Goal: Task Accomplishment & Management: Manage account settings

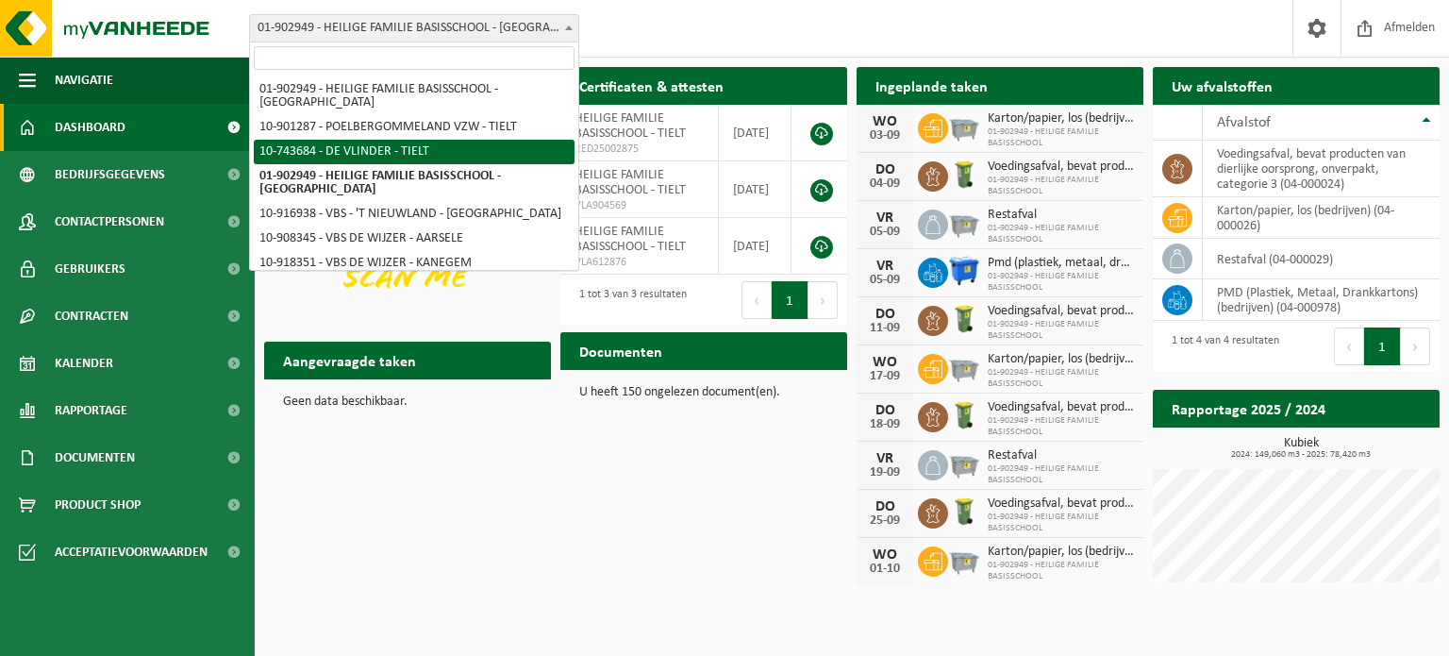
select select "23301"
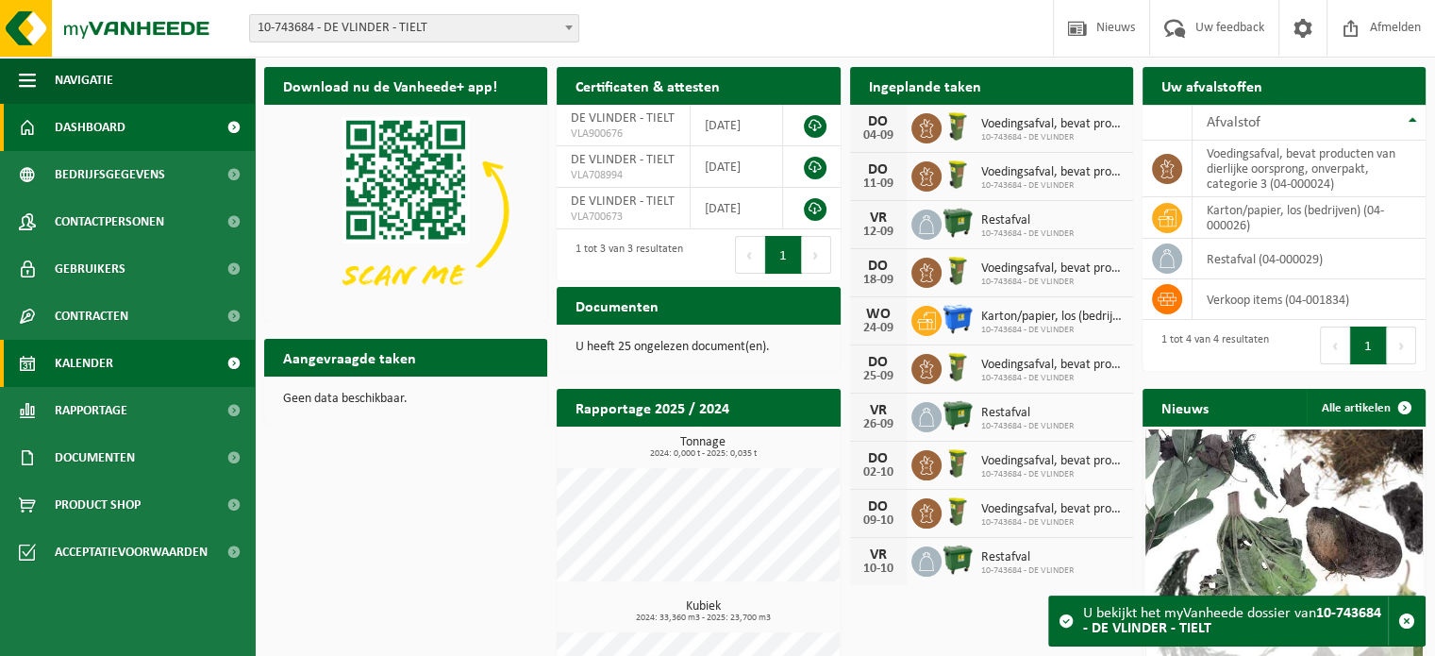
click at [98, 362] on span "Kalender" at bounding box center [84, 363] width 58 height 47
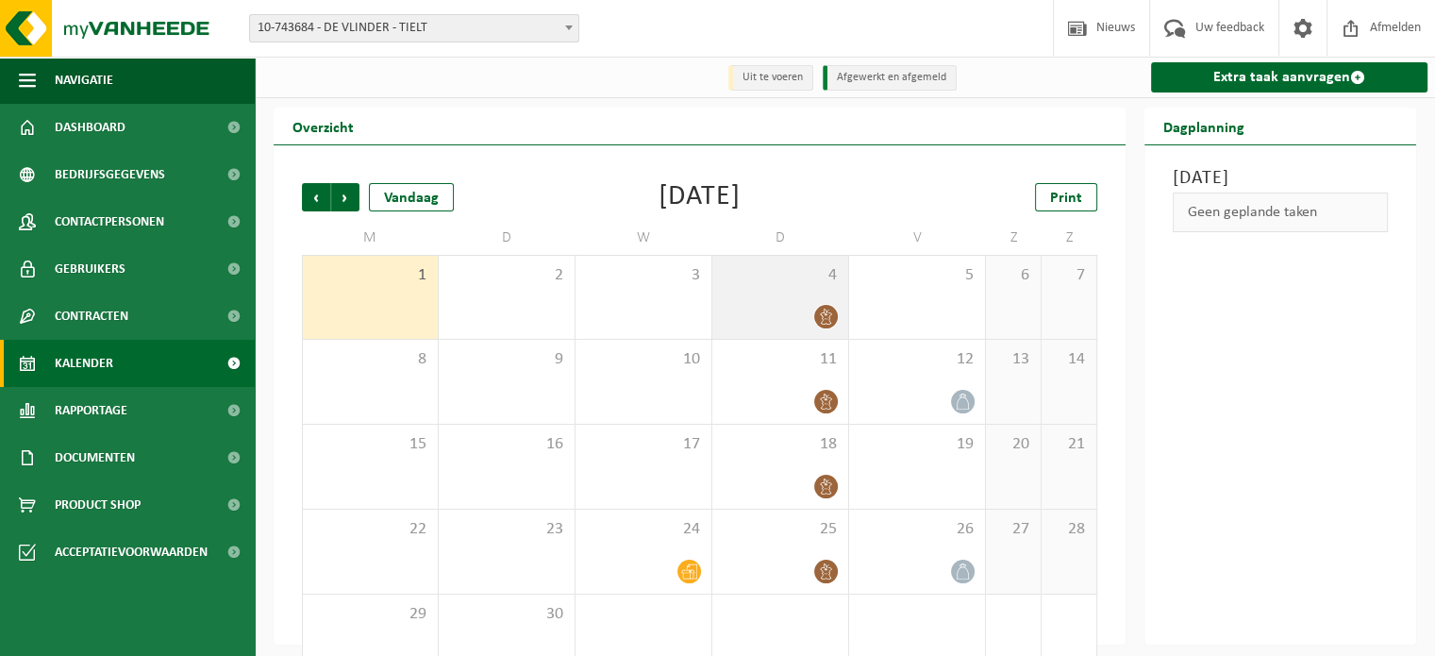
click at [729, 282] on span "4" at bounding box center [780, 275] width 117 height 21
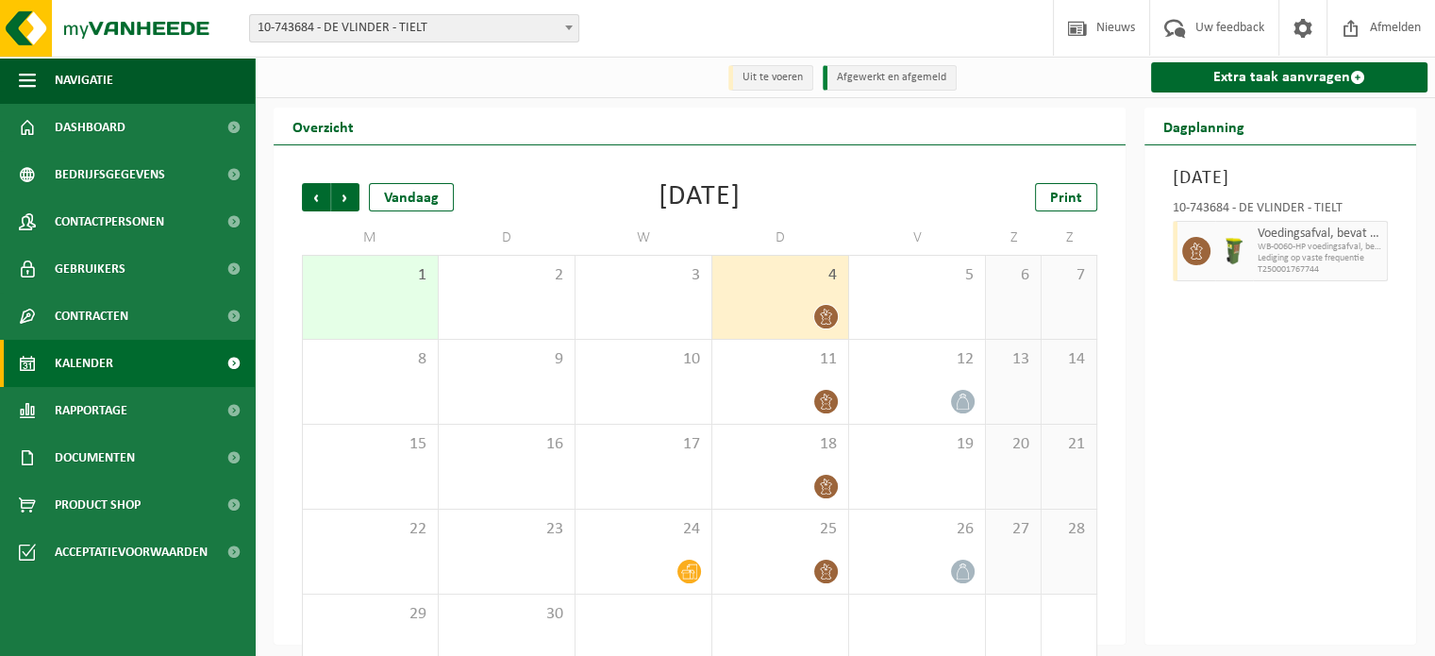
scroll to position [43, 0]
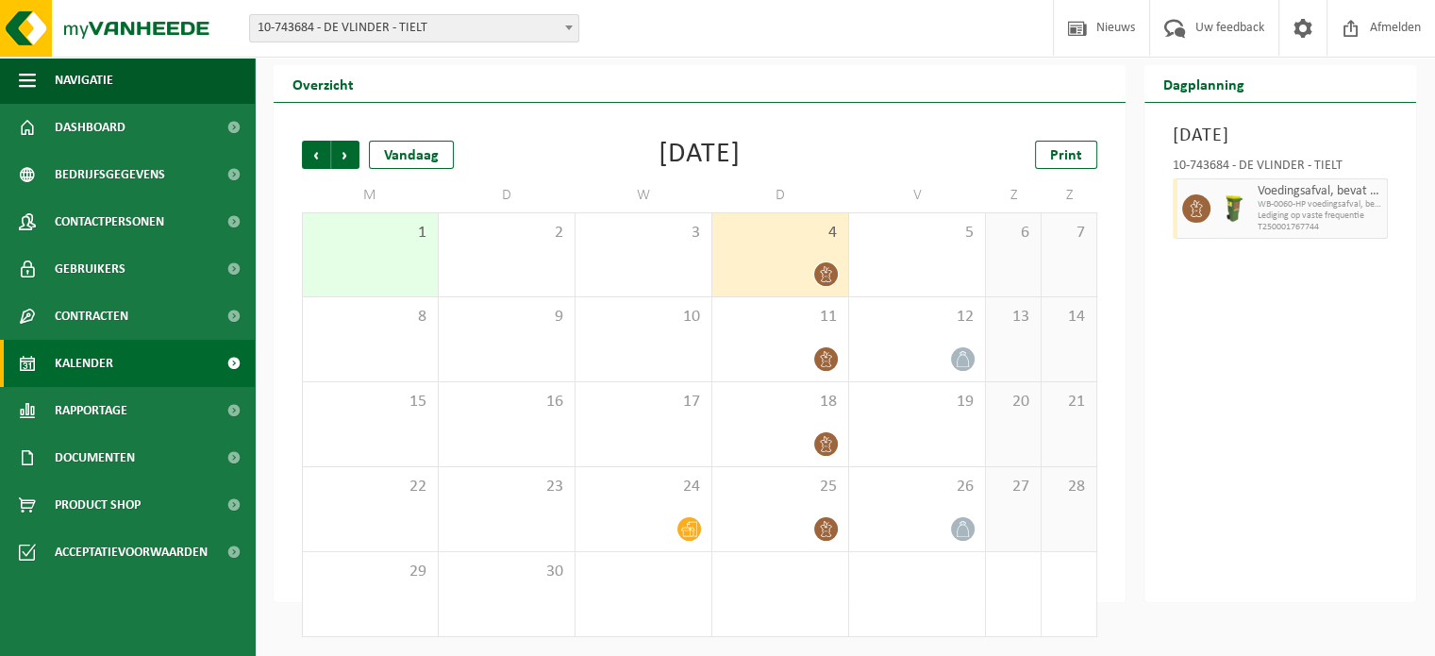
click at [767, 236] on span "4" at bounding box center [780, 233] width 117 height 21
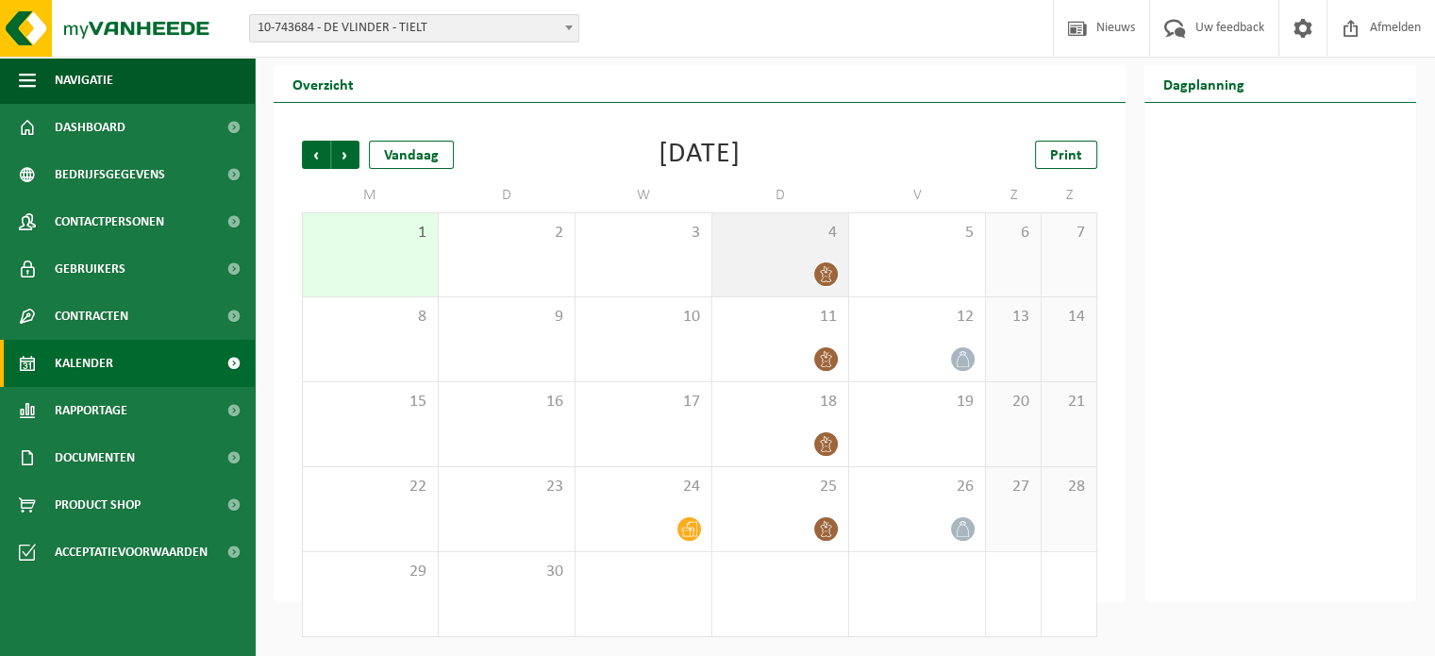
click at [763, 244] on div "4" at bounding box center [780, 254] width 136 height 83
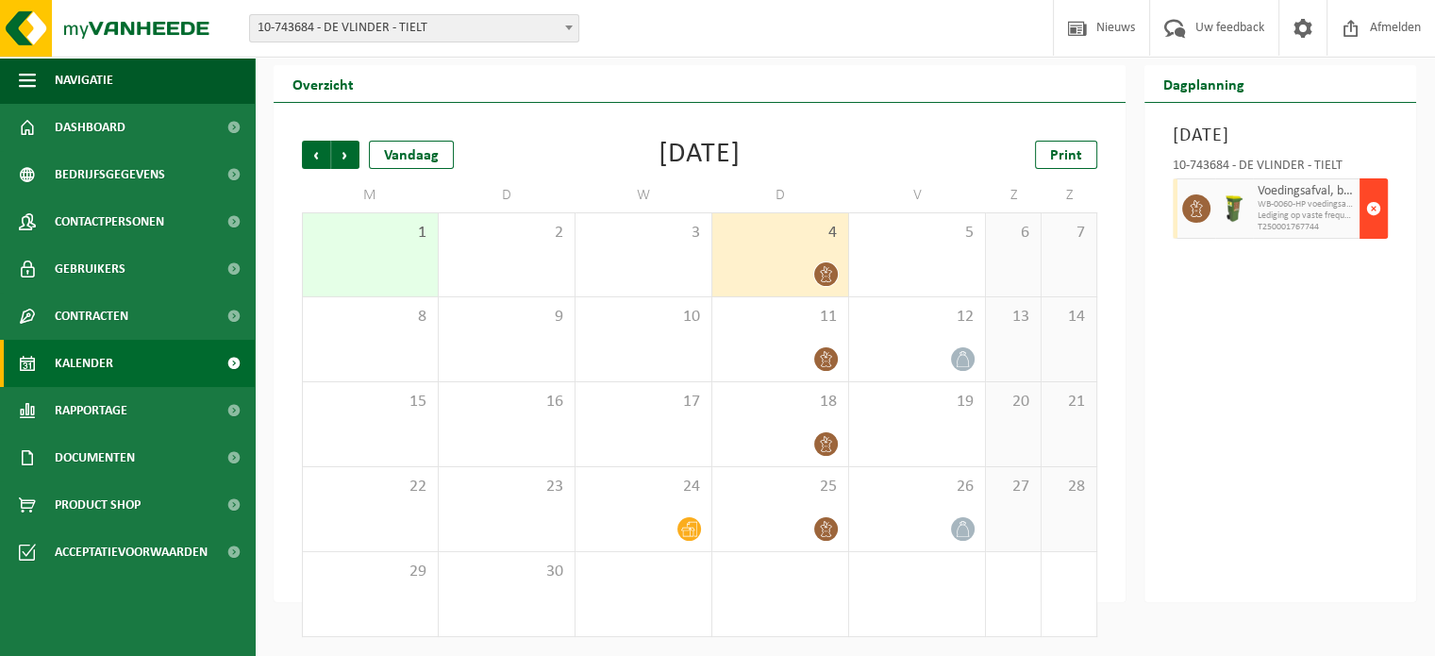
click at [1371, 227] on span "button" at bounding box center [1373, 209] width 15 height 38
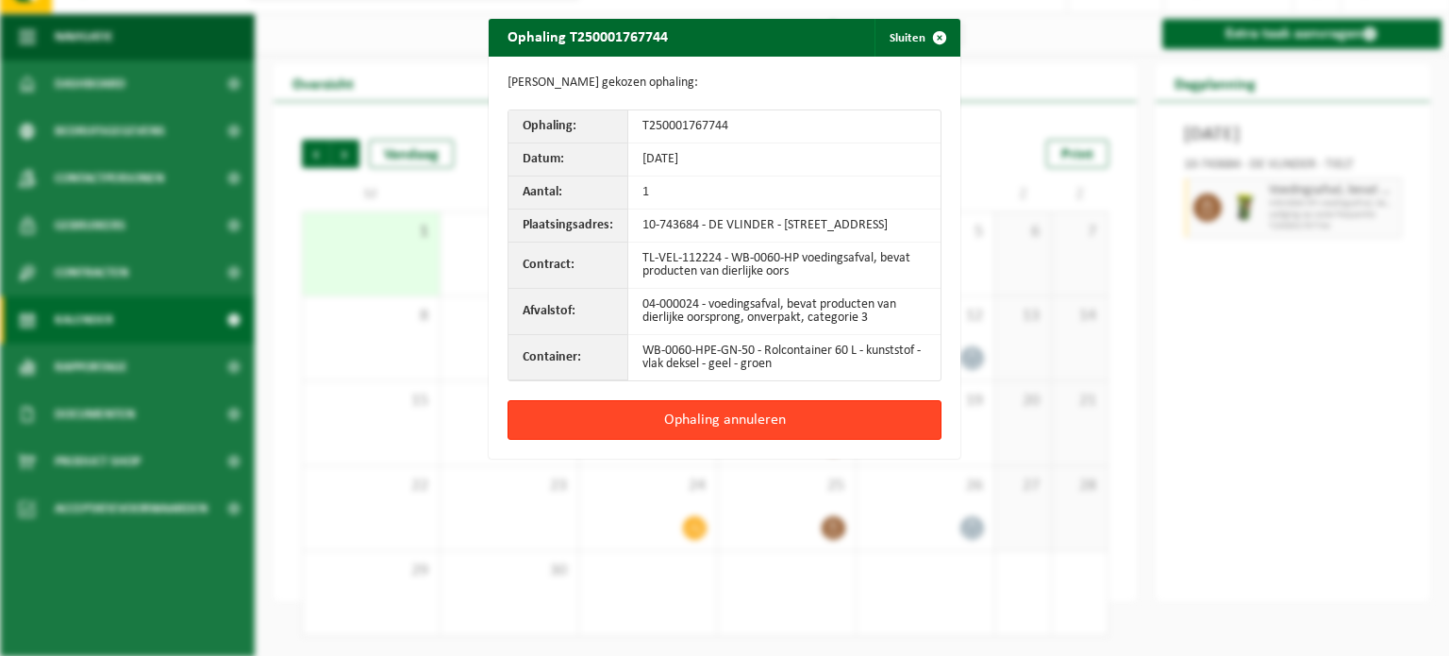
click at [672, 434] on button "Ophaling annuleren" at bounding box center [725, 420] width 434 height 40
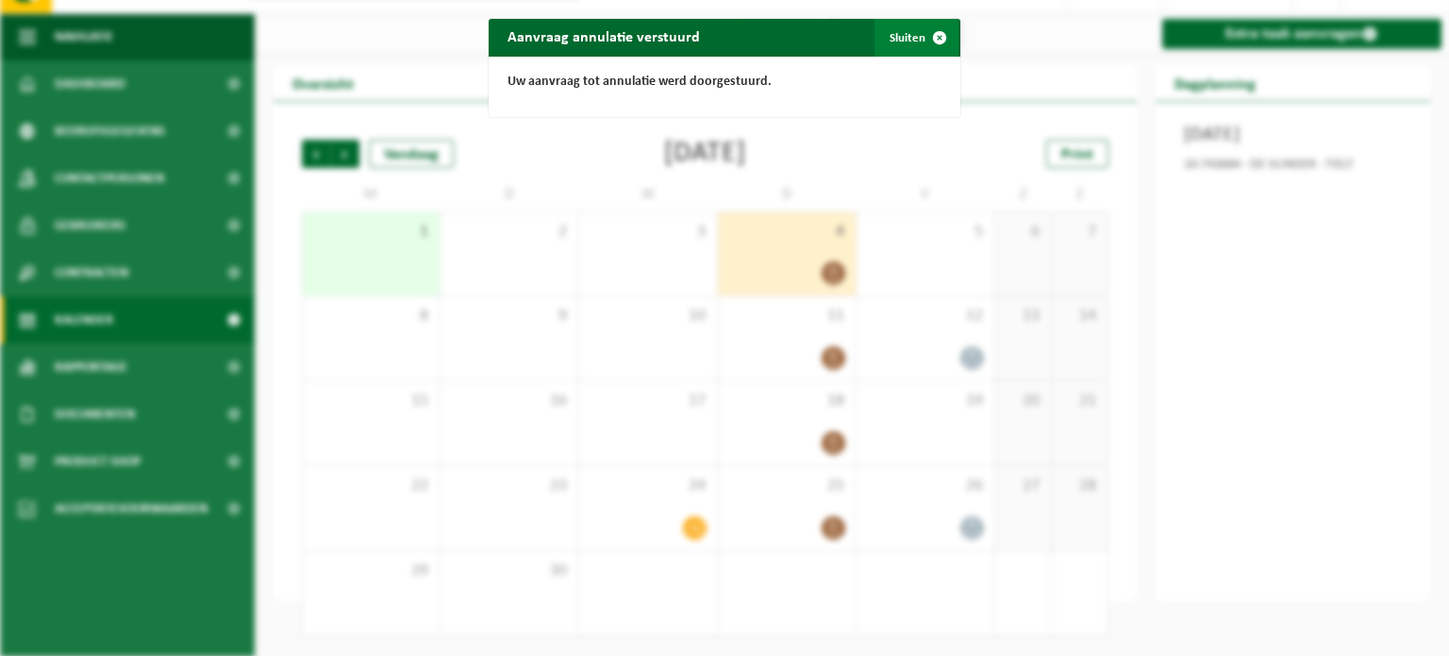
click at [921, 41] on span "button" at bounding box center [940, 38] width 38 height 38
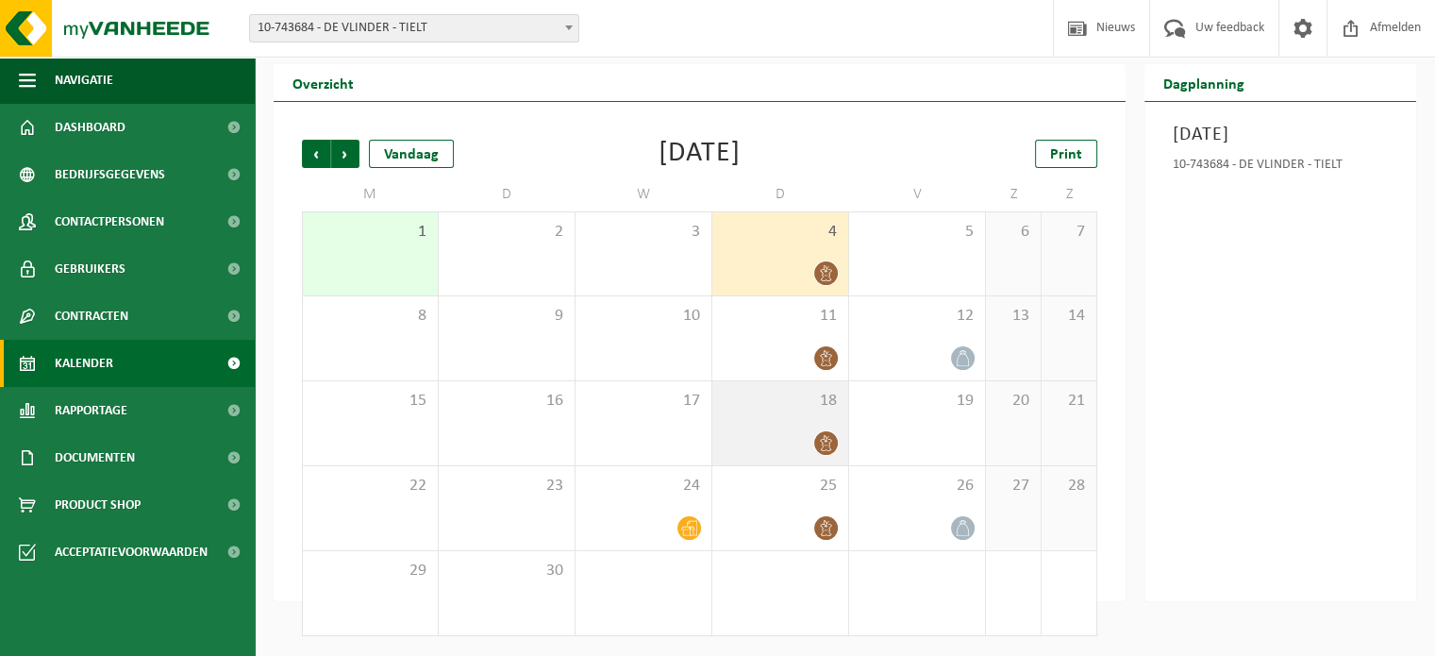
click at [795, 435] on div at bounding box center [780, 442] width 117 height 25
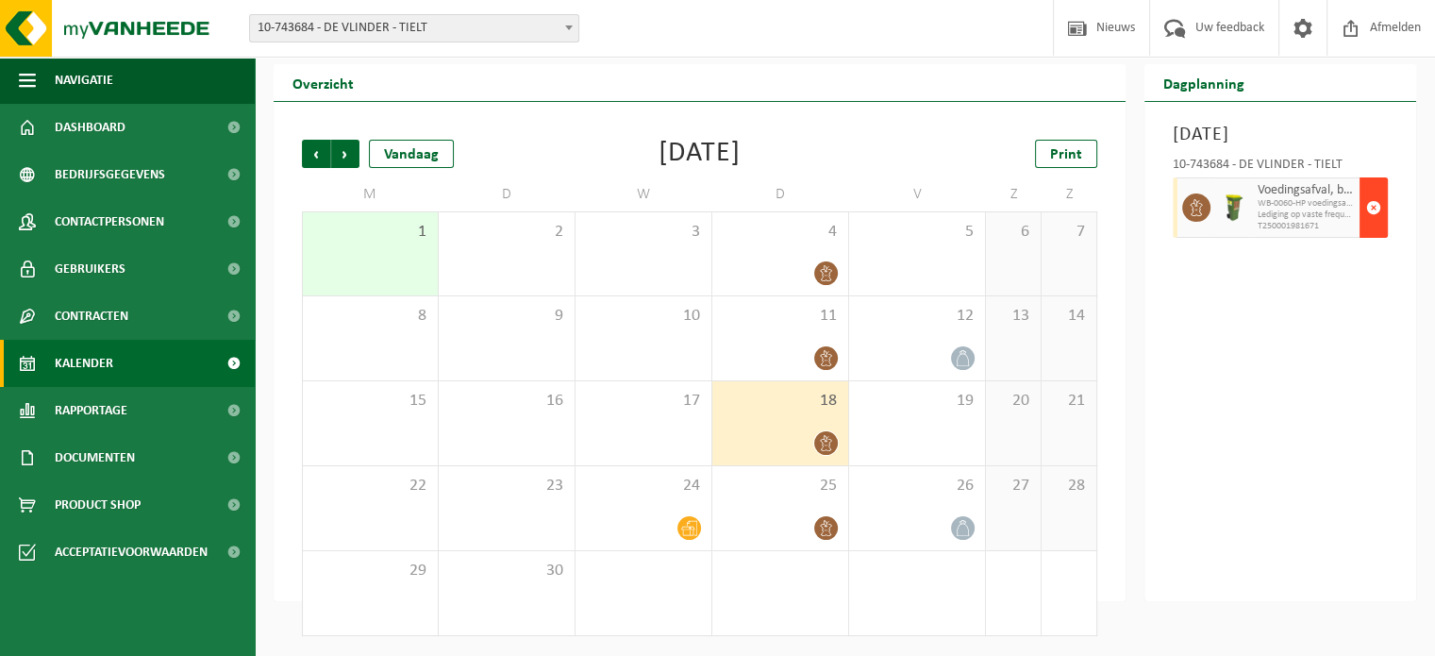
click at [1375, 226] on span "button" at bounding box center [1373, 208] width 15 height 38
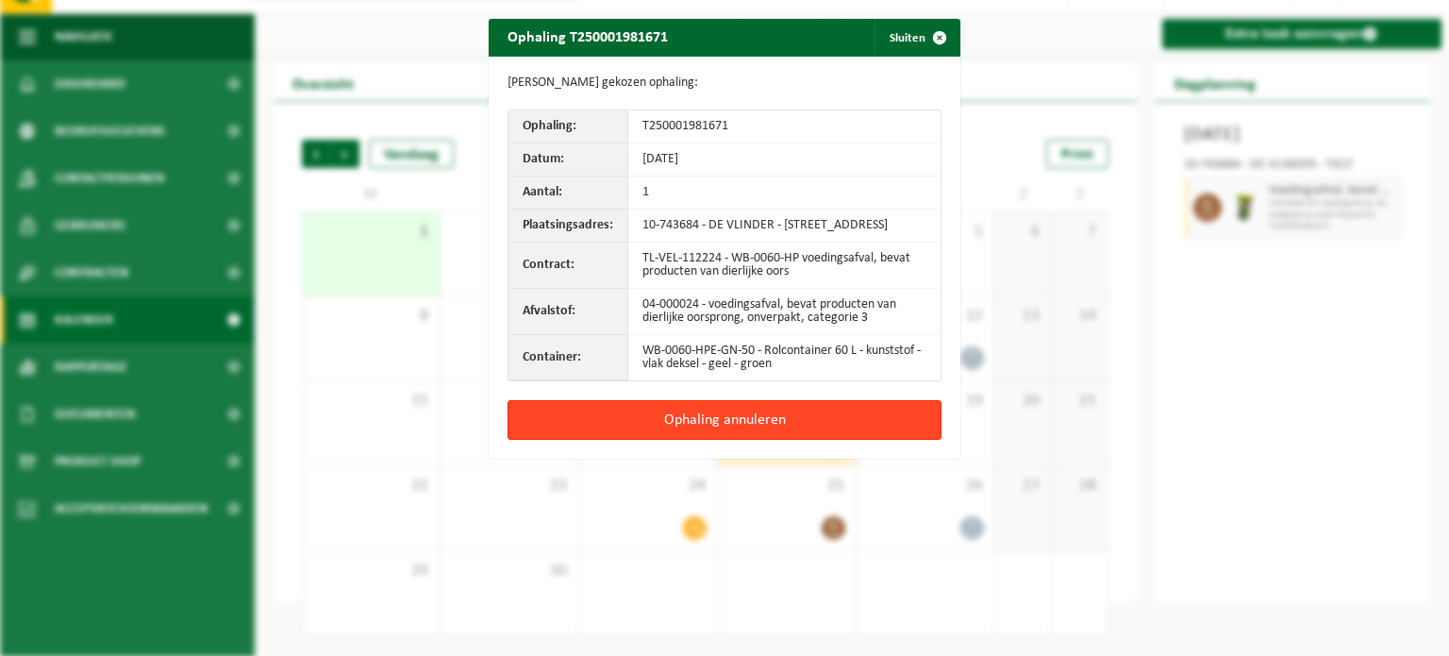
click at [731, 430] on button "Ophaling annuleren" at bounding box center [725, 420] width 434 height 40
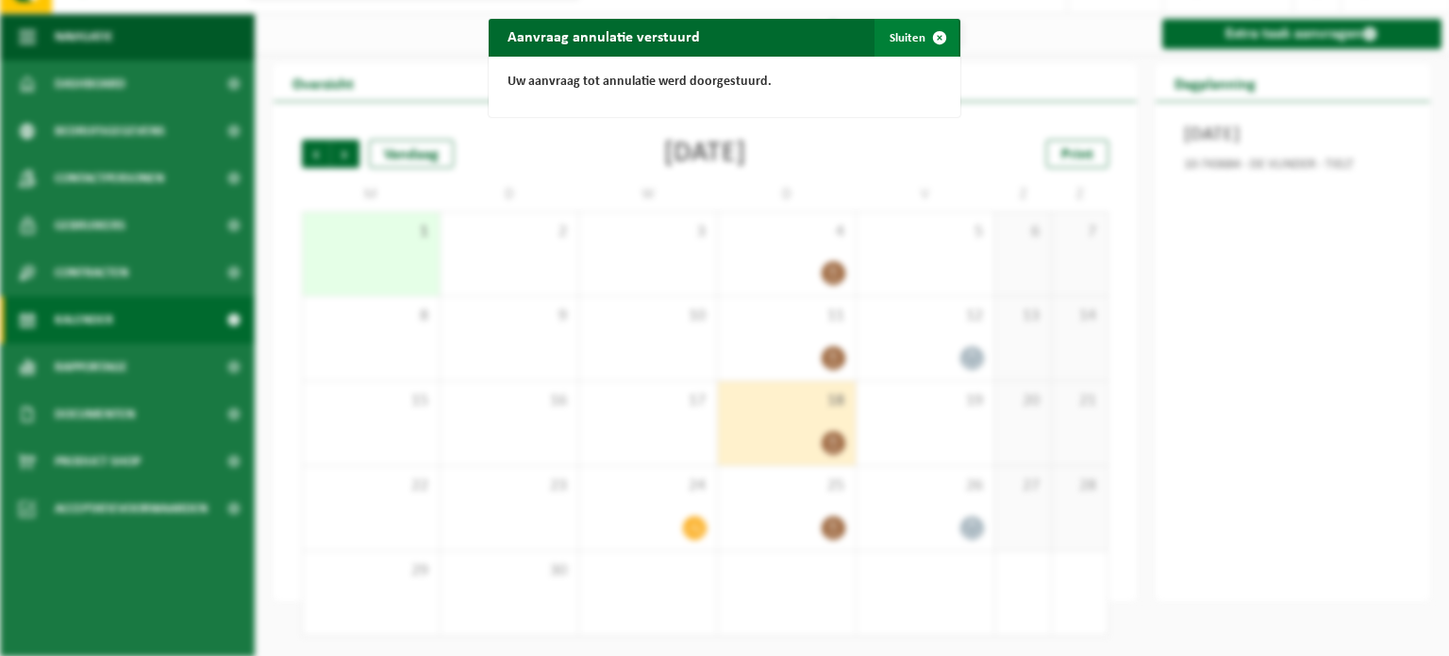
click at [899, 33] on button "Sluiten" at bounding box center [917, 38] width 84 height 38
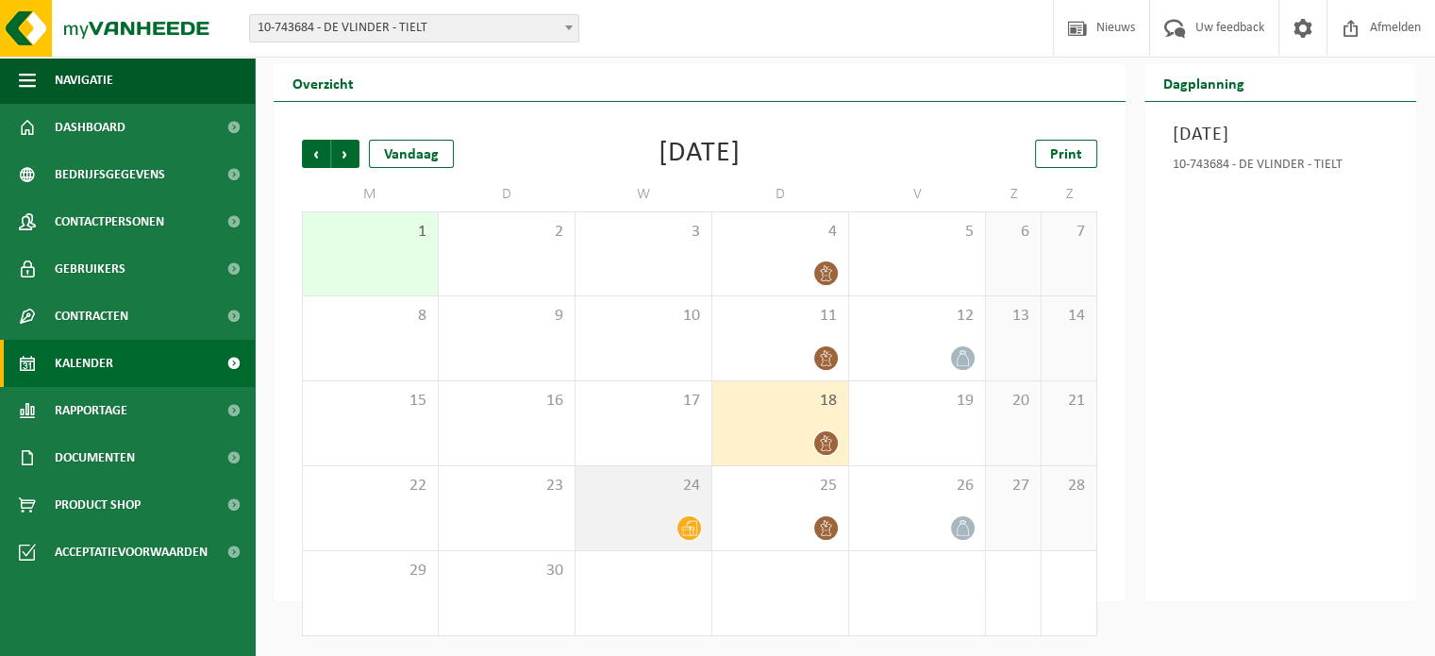
click at [649, 512] on div "24" at bounding box center [644, 508] width 136 height 84
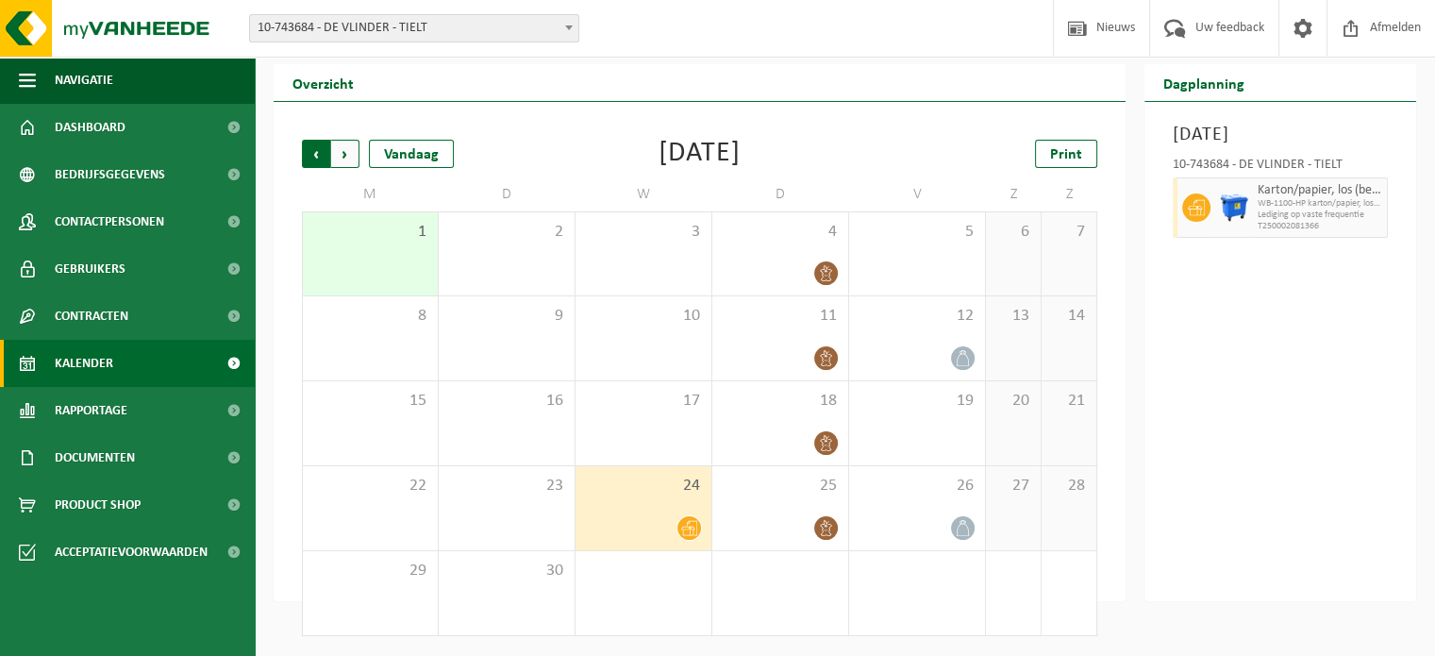
click at [341, 159] on span "Volgende" at bounding box center [345, 154] width 28 height 28
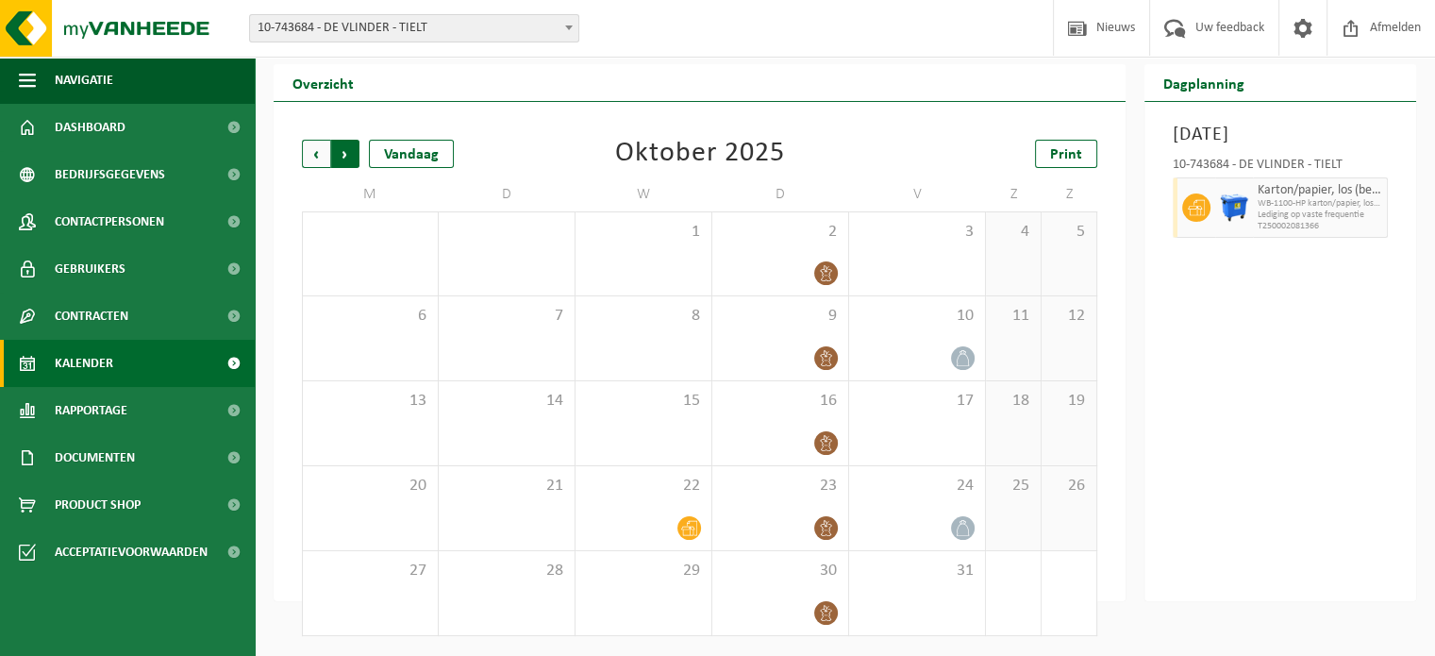
click at [315, 154] on span "Vorige" at bounding box center [316, 154] width 28 height 28
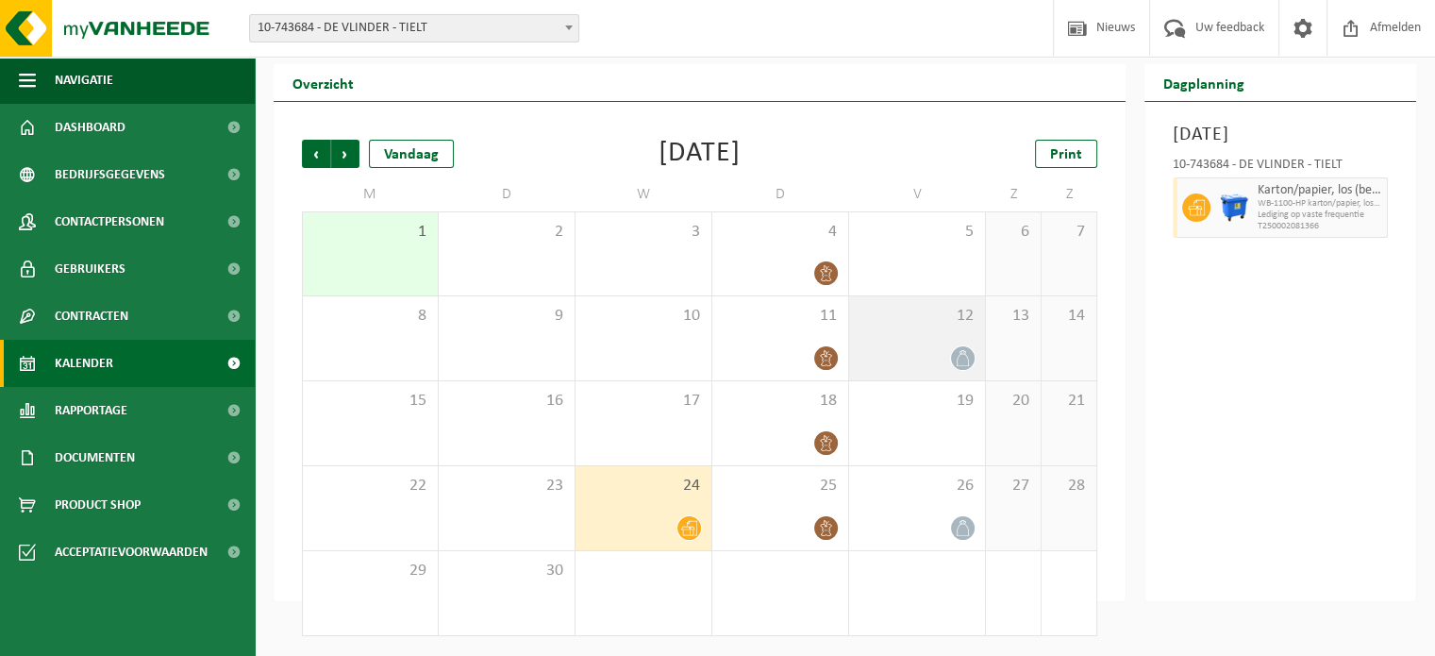
click at [942, 343] on div "12" at bounding box center [917, 338] width 136 height 84
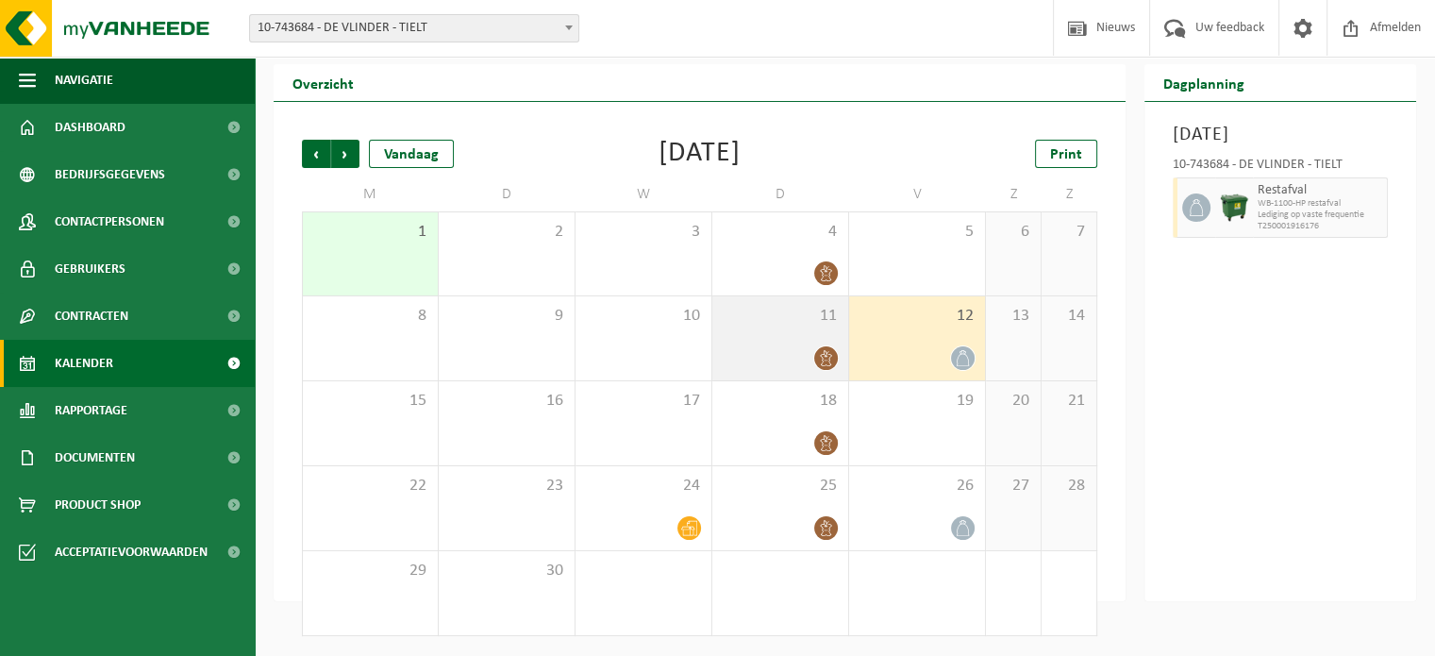
click at [785, 346] on div "11" at bounding box center [780, 338] width 136 height 84
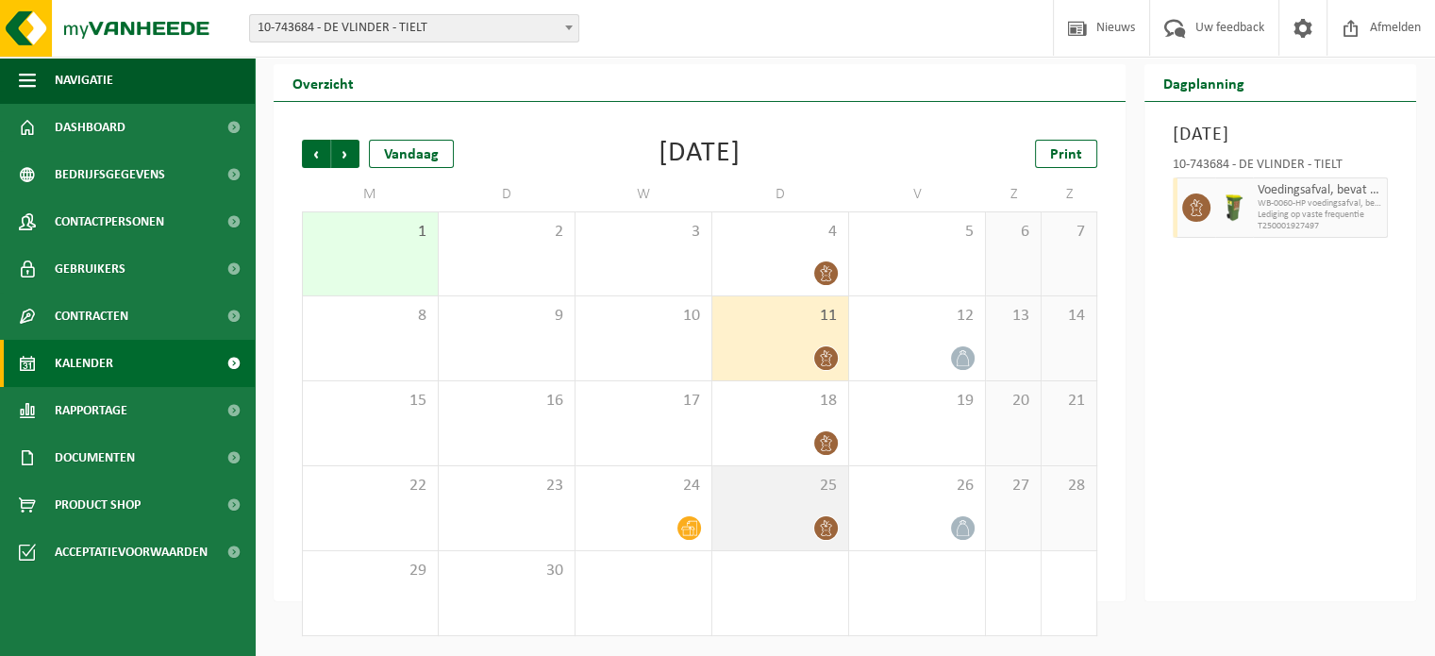
click at [770, 504] on div "25" at bounding box center [780, 508] width 136 height 84
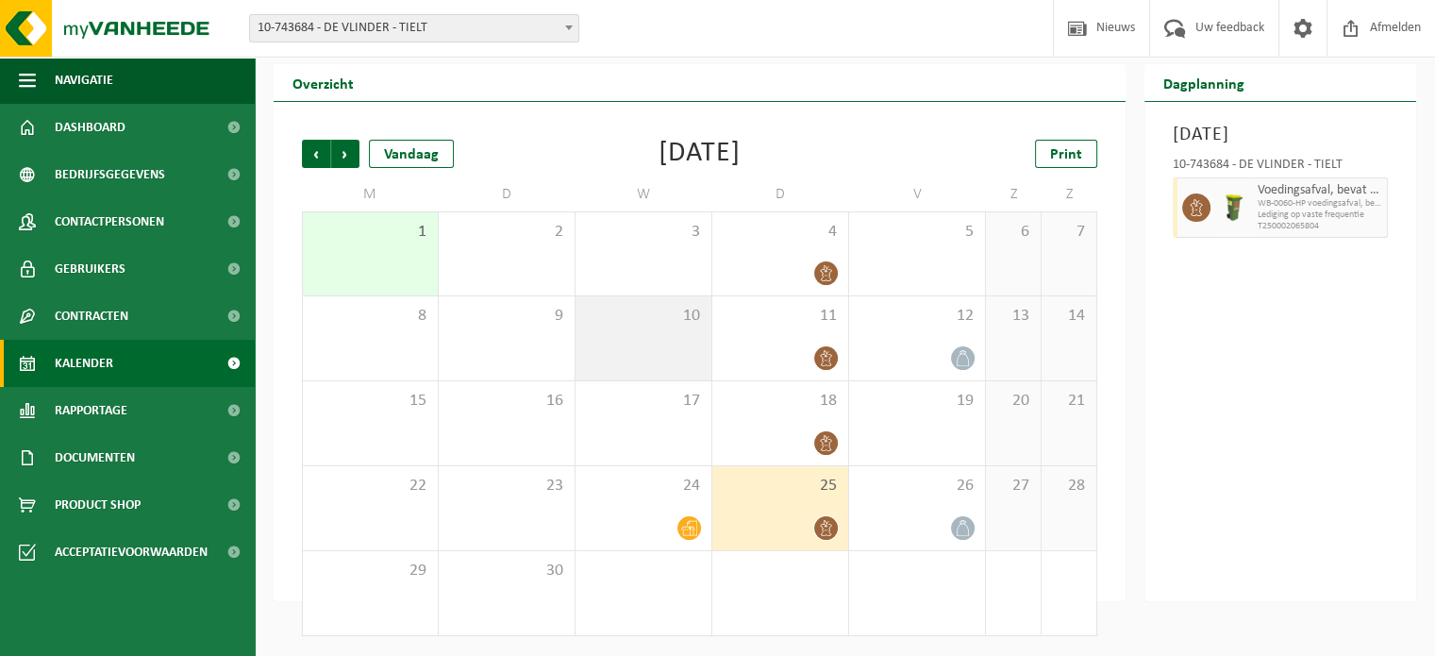
click at [688, 353] on div "10" at bounding box center [644, 338] width 136 height 84
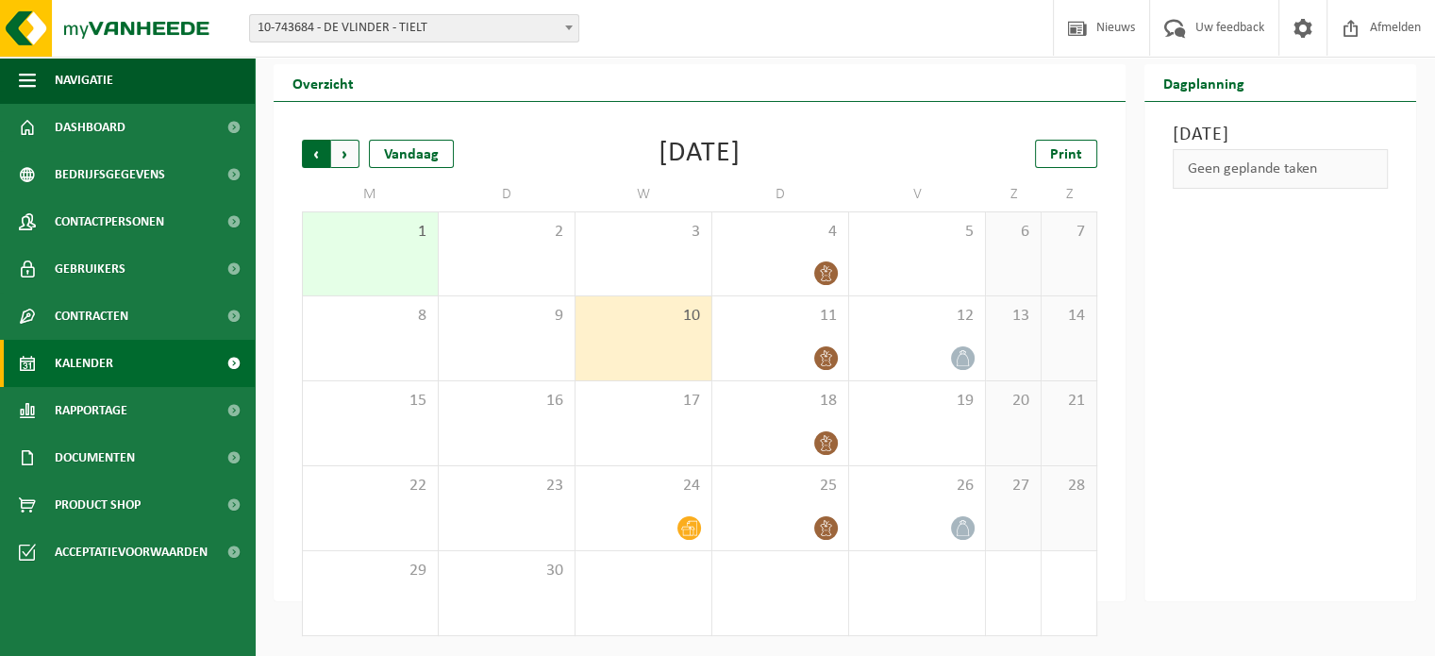
click at [349, 163] on span "Volgende" at bounding box center [345, 154] width 28 height 28
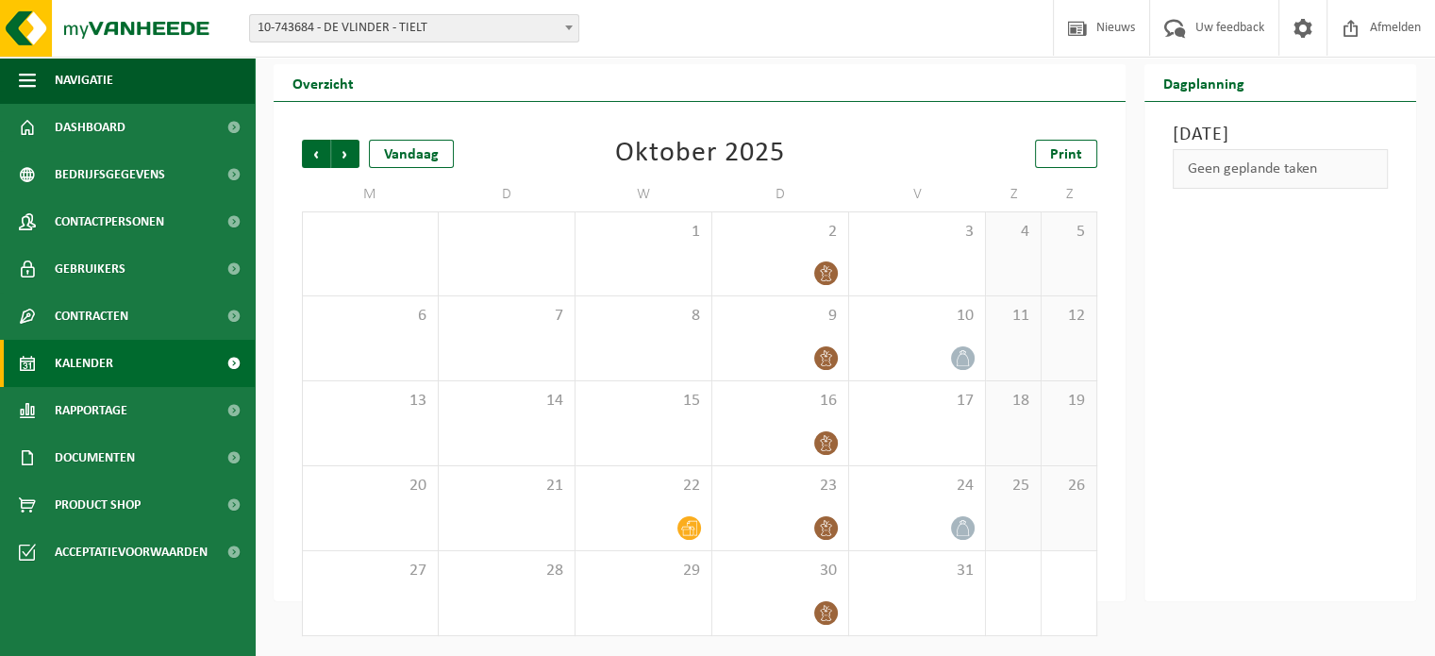
click at [349, 163] on span "Volgende" at bounding box center [345, 154] width 28 height 28
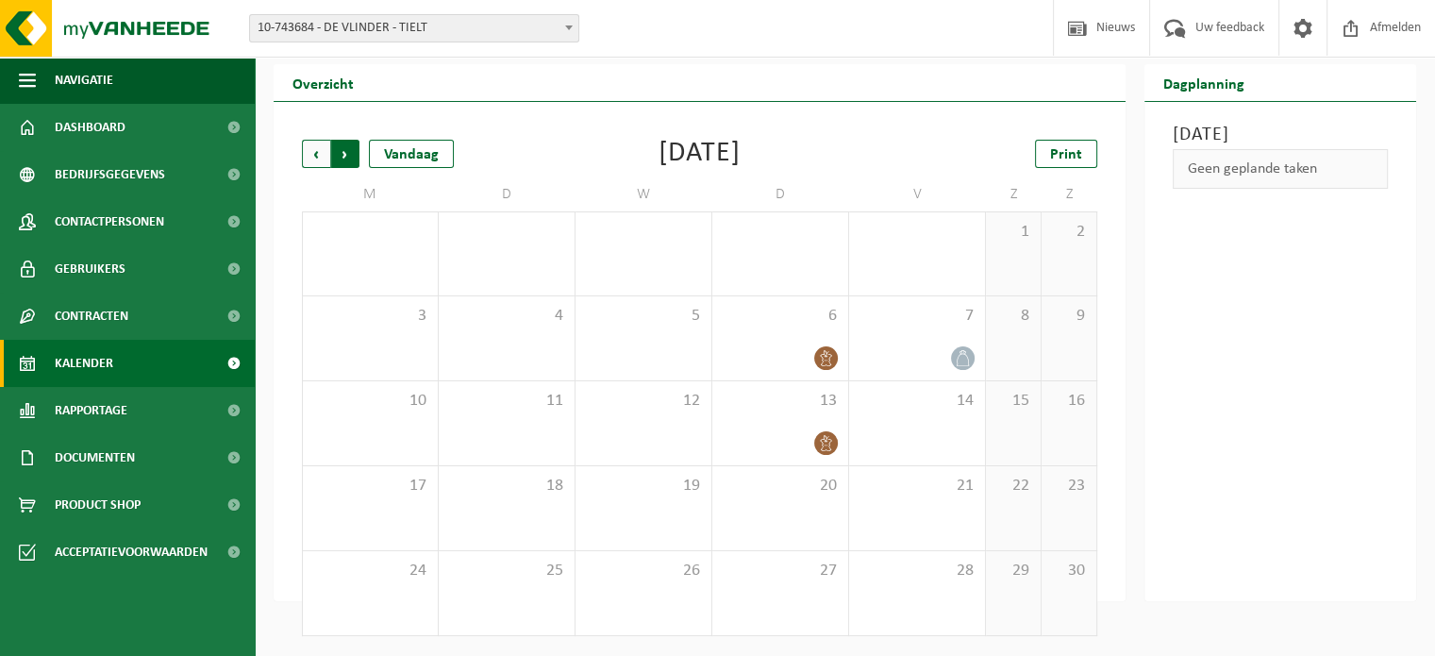
click at [325, 153] on span "Vorige" at bounding box center [316, 154] width 28 height 28
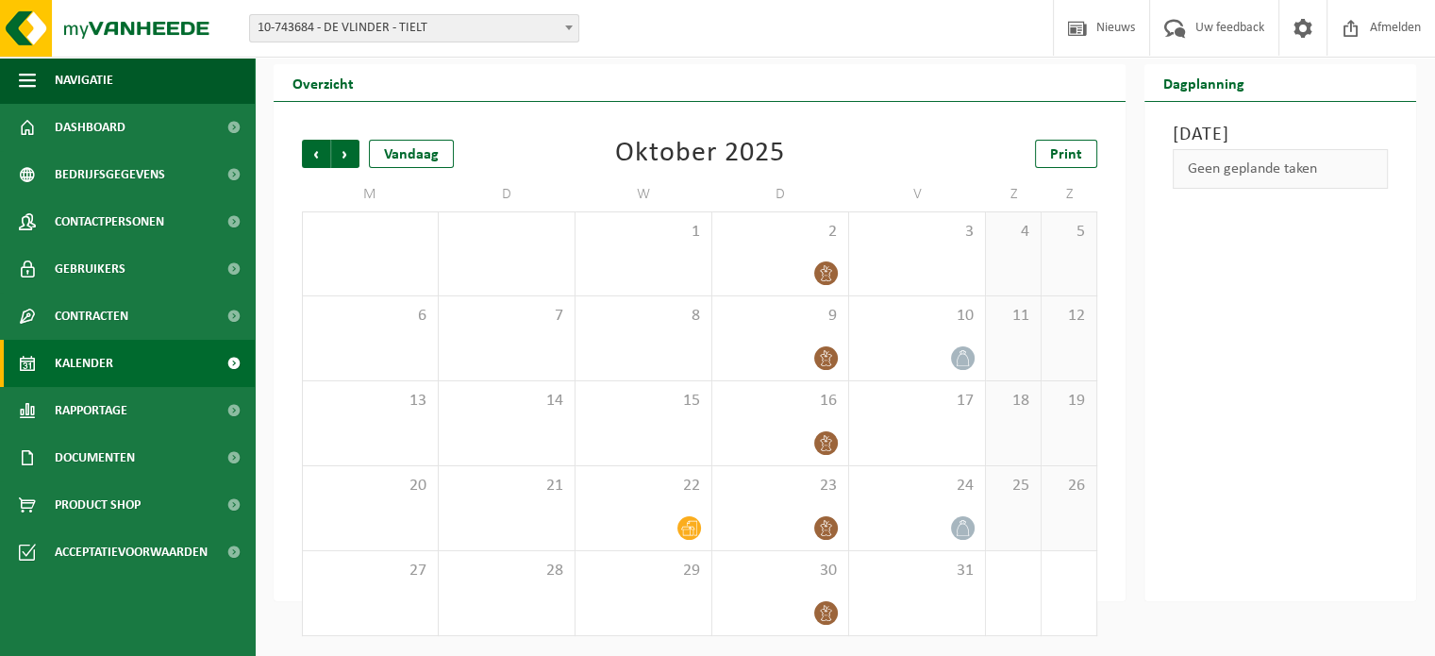
click at [325, 153] on span "Vorige" at bounding box center [316, 154] width 28 height 28
